Goal: Information Seeking & Learning: Find specific page/section

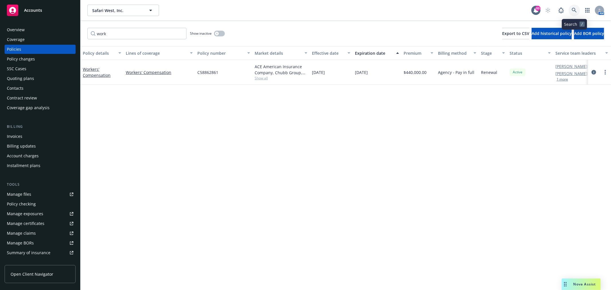
click at [577, 13] on link at bounding box center [573, 10] width 11 height 11
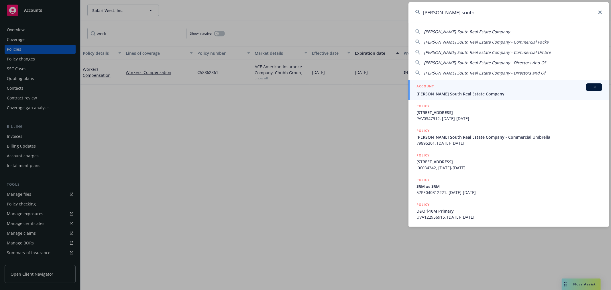
type input "primm south"
click at [502, 94] on span "[PERSON_NAME] South Real Estate Company" at bounding box center [509, 94] width 186 height 6
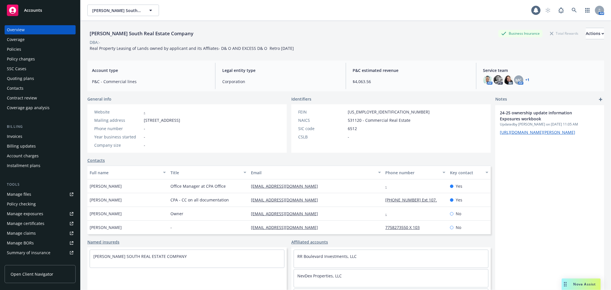
click at [42, 47] on div "Policies" at bounding box center [40, 49] width 66 height 9
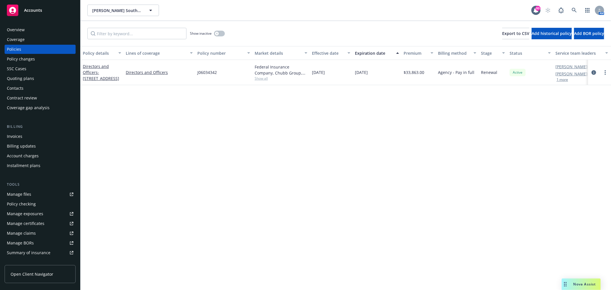
click at [566, 81] on button "1 more" at bounding box center [561, 79] width 11 height 3
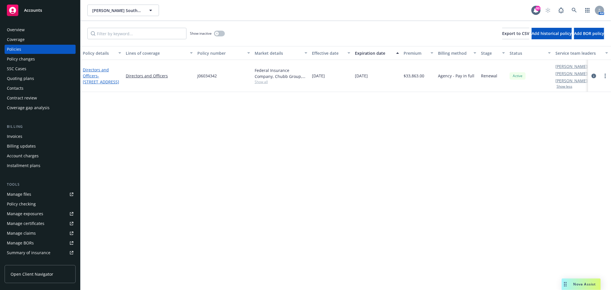
click at [93, 78] on span "- 5310 KIETZA LANE SUITE 205 RENO, NV 89511" at bounding box center [101, 78] width 36 height 11
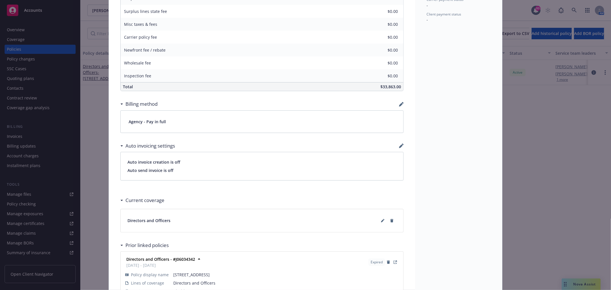
scroll to position [337, 0]
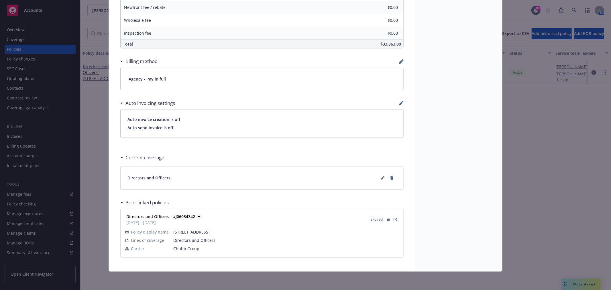
click at [185, 216] on strong "Directors and Officers - #J06034342" at bounding box center [160, 216] width 69 height 5
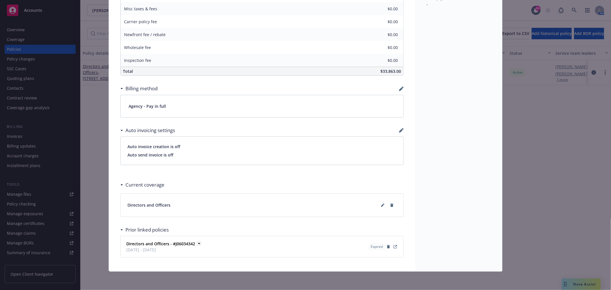
scroll to position [310, 0]
click at [394, 248] on link "View Policy" at bounding box center [395, 246] width 7 height 7
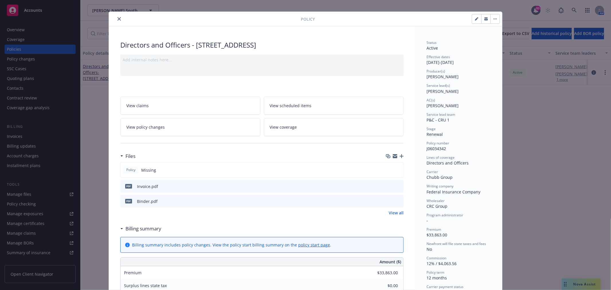
scroll to position [0, 0]
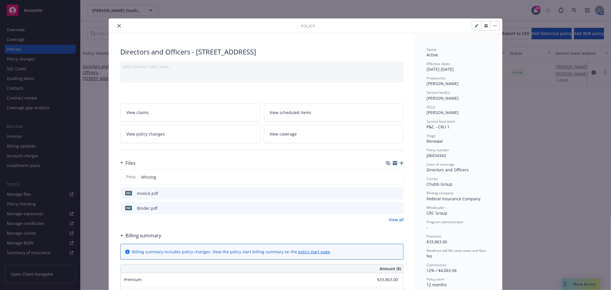
click at [116, 28] on button "close" at bounding box center [119, 25] width 7 height 7
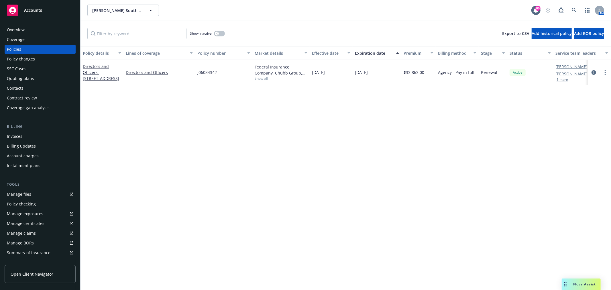
click at [40, 26] on div "Overview" at bounding box center [40, 29] width 66 height 9
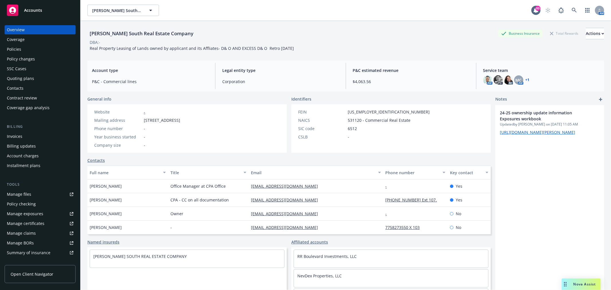
click at [526, 79] on link "+ 1" at bounding box center [528, 79] width 4 height 3
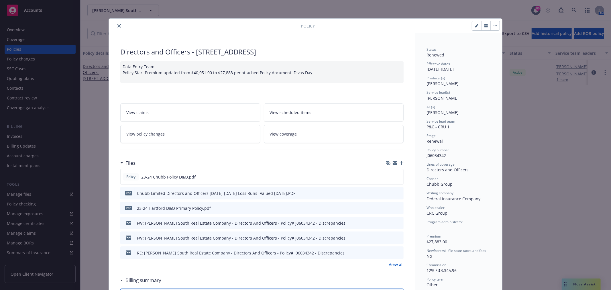
click at [117, 27] on icon "close" at bounding box center [118, 25] width 3 height 3
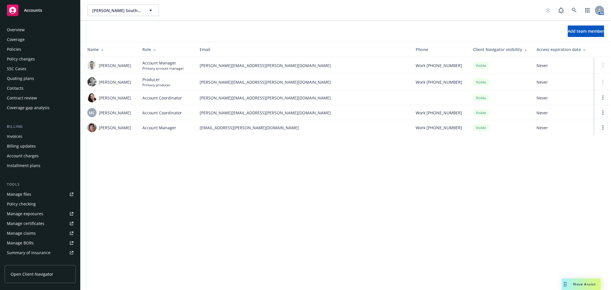
scroll to position [93, 0]
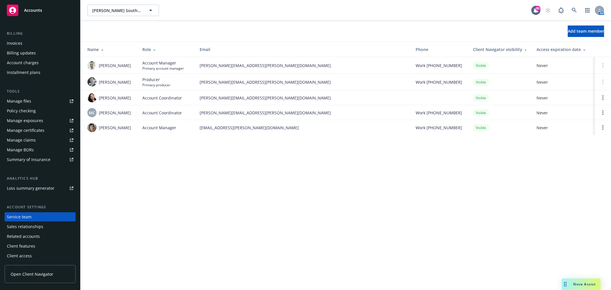
click at [35, 101] on link "Manage files" at bounding box center [40, 101] width 71 height 9
click at [30, 40] on div "Invoices" at bounding box center [40, 43] width 66 height 9
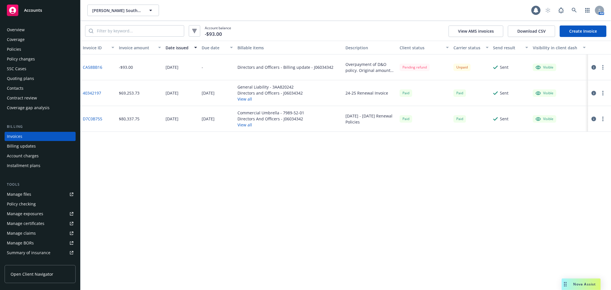
click at [17, 52] on div "Policies" at bounding box center [14, 49] width 14 height 9
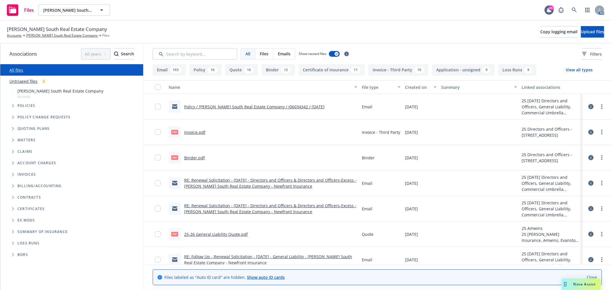
click at [241, 106] on link "Policy / [PERSON_NAME] South Real Estate Company / J06034342 / [DATE]" at bounding box center [254, 106] width 140 height 5
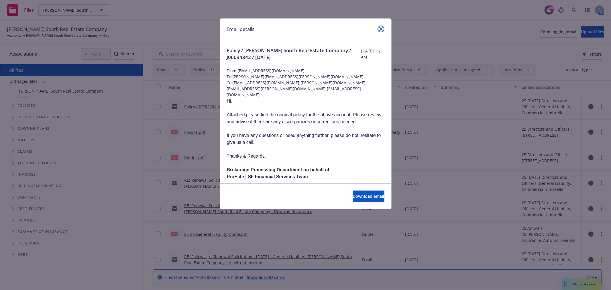
click at [381, 28] on icon "close" at bounding box center [380, 28] width 3 height 3
